Goal: Task Accomplishment & Management: Manage account settings

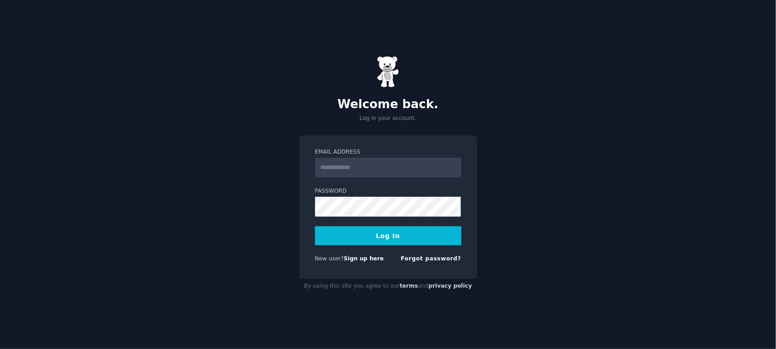
click at [367, 172] on input "Email Address" at bounding box center [388, 168] width 146 height 20
type input "**********"
click at [378, 235] on button "Log In" at bounding box center [388, 236] width 146 height 19
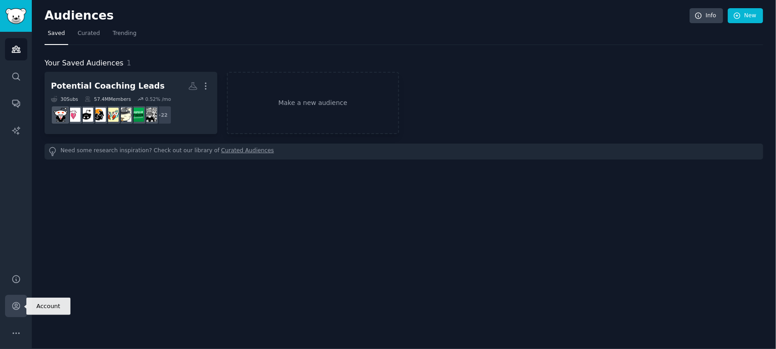
click at [16, 308] on icon "Sidebar" at bounding box center [15, 306] width 7 height 7
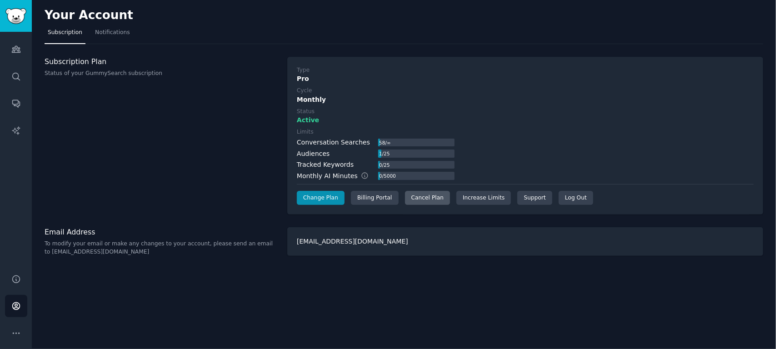
click at [426, 198] on div "Cancel Plan" at bounding box center [427, 198] width 45 height 15
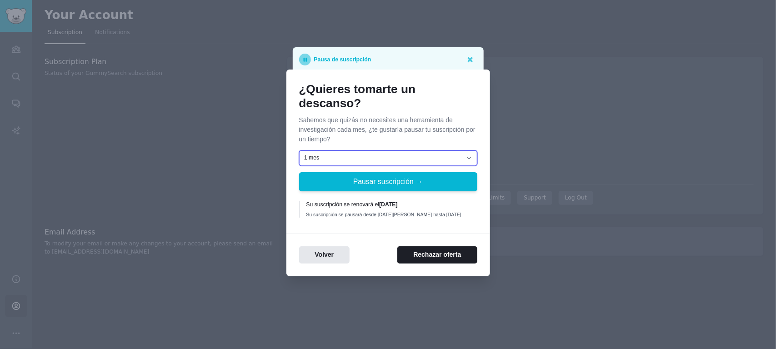
click at [474, 162] on select "1 mes 2 meses 3 meses Elija una fecha personalizada para reanudar" at bounding box center [388, 158] width 178 height 15
click at [400, 228] on div "¿Quieres tomarte un descanso? Sabemos que quizás no necesites una herramienta d…" at bounding box center [389, 173] width 204 height 207
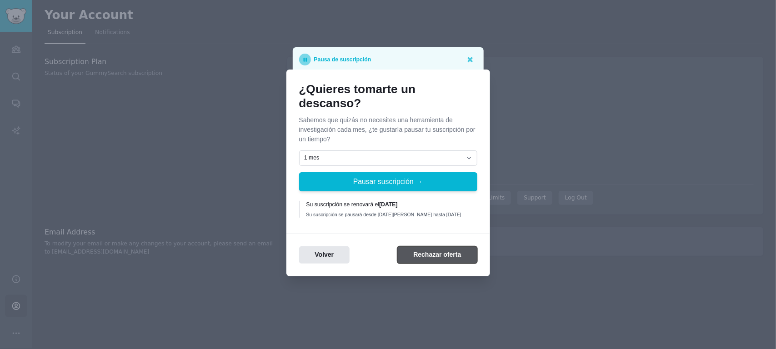
click at [434, 257] on button "Rechazar oferta" at bounding box center [438, 256] width 80 height 18
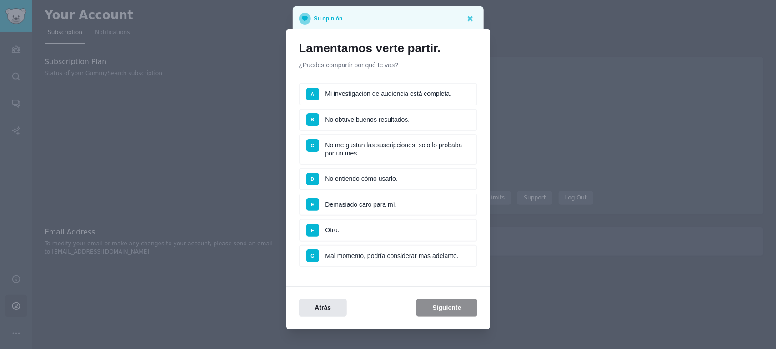
click at [330, 175] on li "D No entiendo cómo usarlo." at bounding box center [388, 179] width 178 height 23
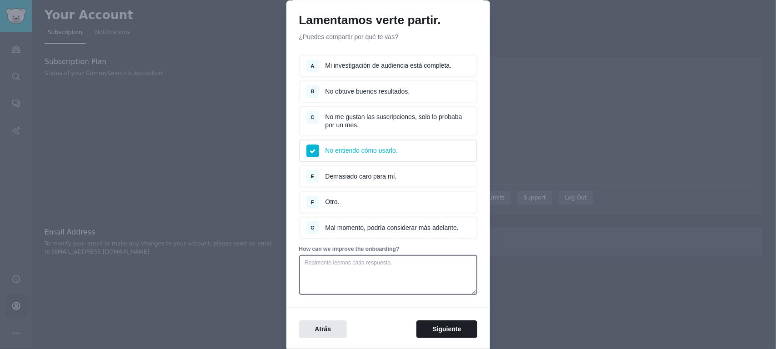
scroll to position [55, 0]
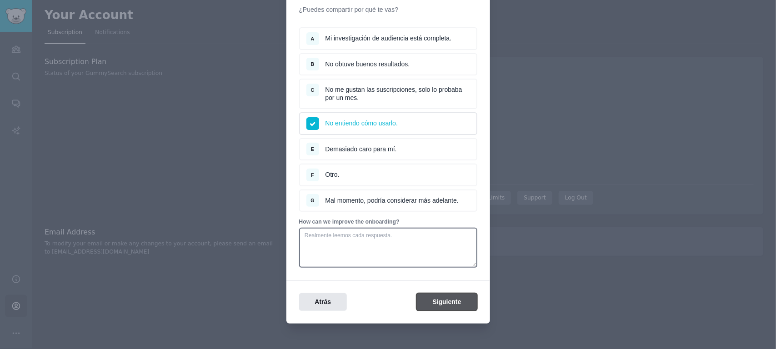
click at [444, 294] on button "Siguiente" at bounding box center [447, 302] width 61 height 18
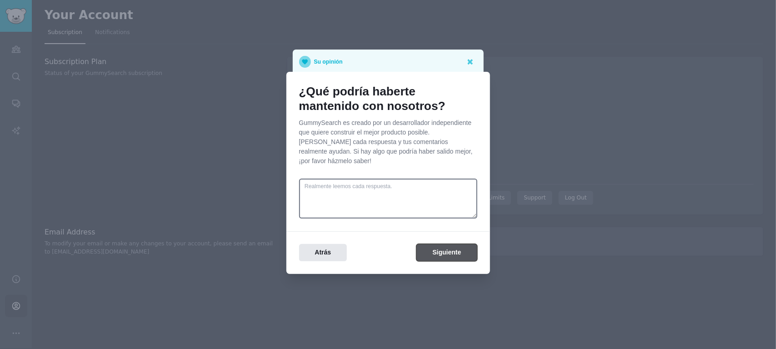
scroll to position [0, 0]
click at [440, 247] on button "Siguiente" at bounding box center [447, 253] width 61 height 18
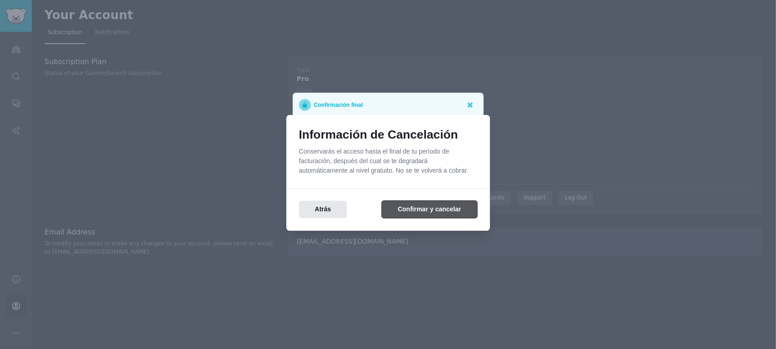
click at [432, 212] on button "Confirmar y cancelar" at bounding box center [429, 210] width 95 height 18
